Goal: Information Seeking & Learning: Learn about a topic

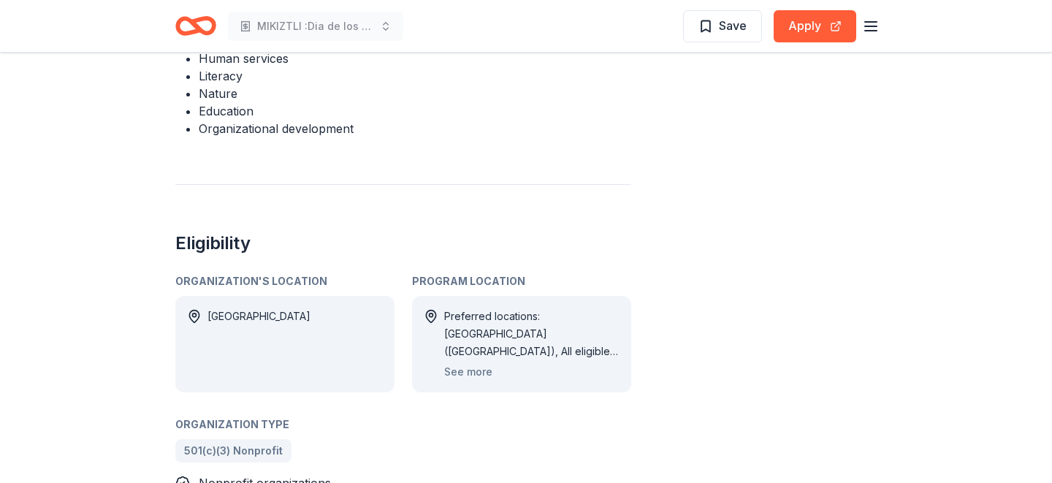
scroll to position [821, 0]
click at [476, 362] on button "See more" at bounding box center [468, 371] width 48 height 18
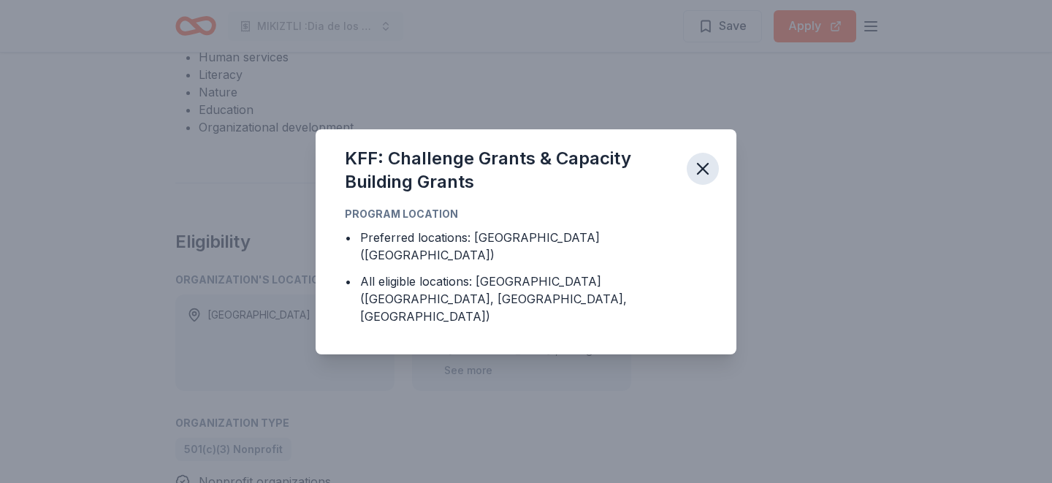
click at [710, 177] on icon "button" at bounding box center [702, 168] width 20 height 20
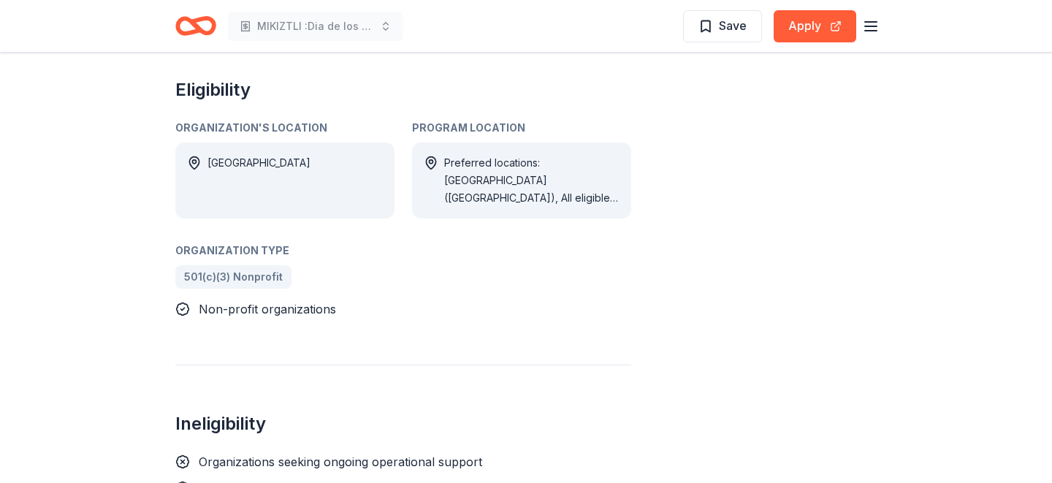
scroll to position [801, 0]
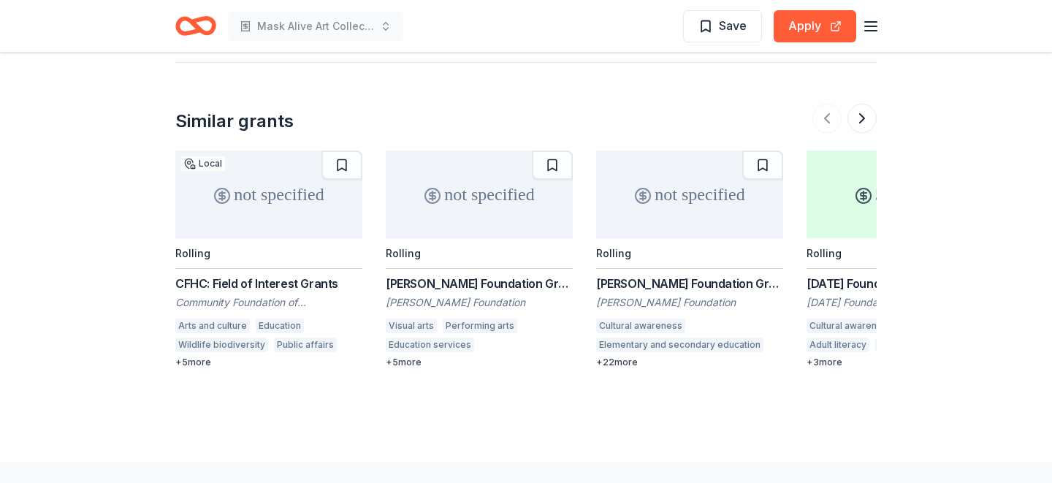
scroll to position [1350, 0]
